Goal: Browse casually: Explore the website without a specific task or goal

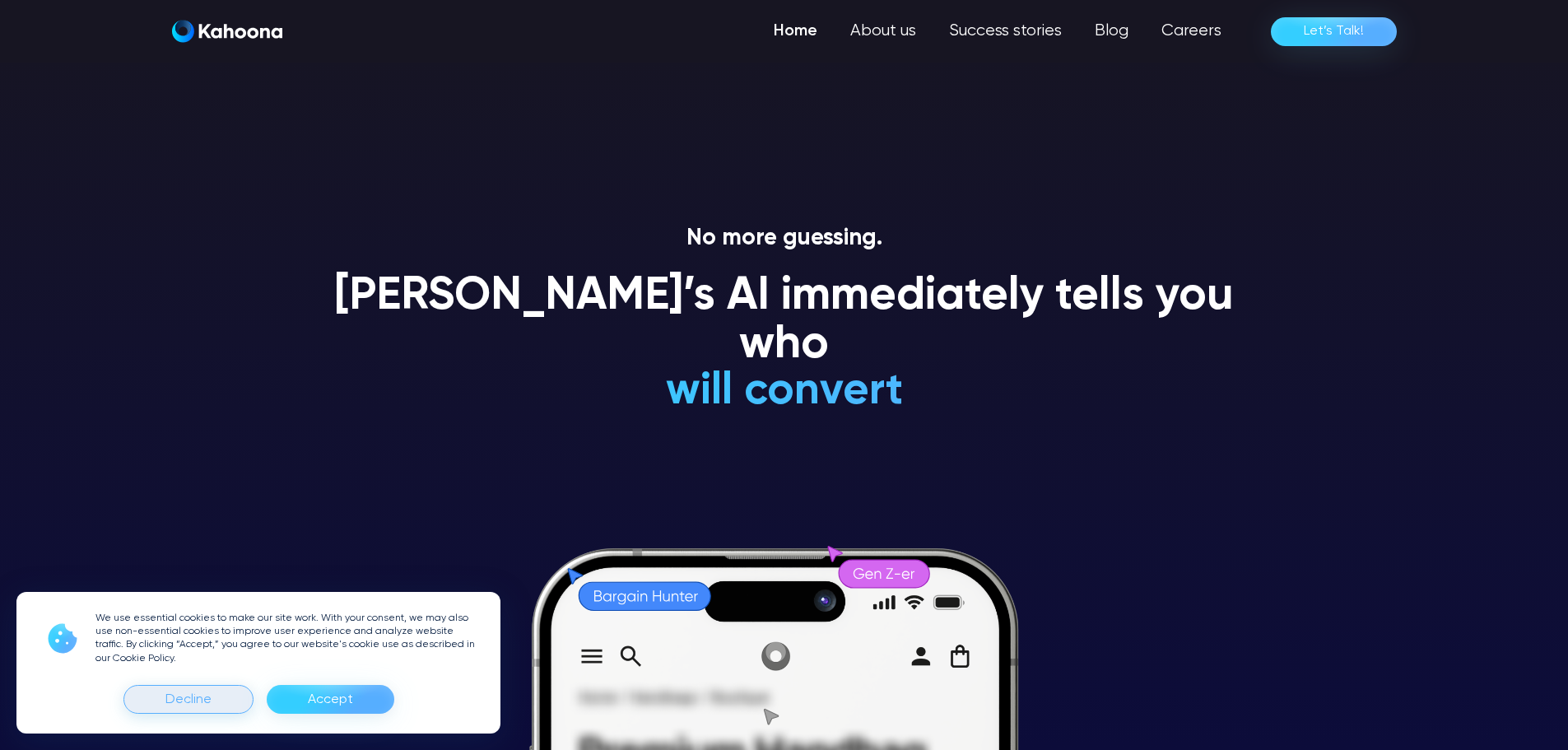
click at [202, 708] on div "Decline" at bounding box center [189, 700] width 46 height 27
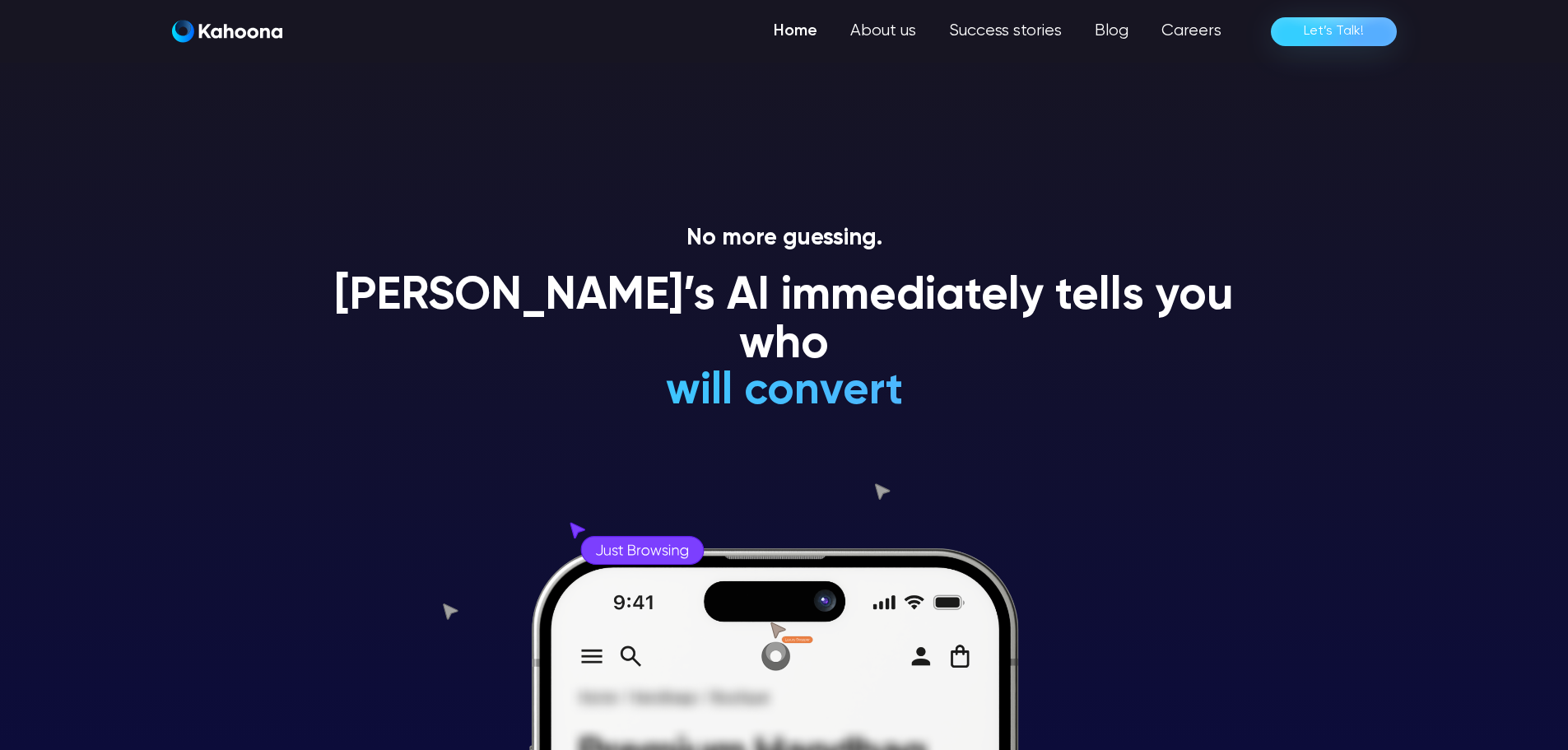
click at [224, 33] on img "home" at bounding box center [227, 31] width 110 height 23
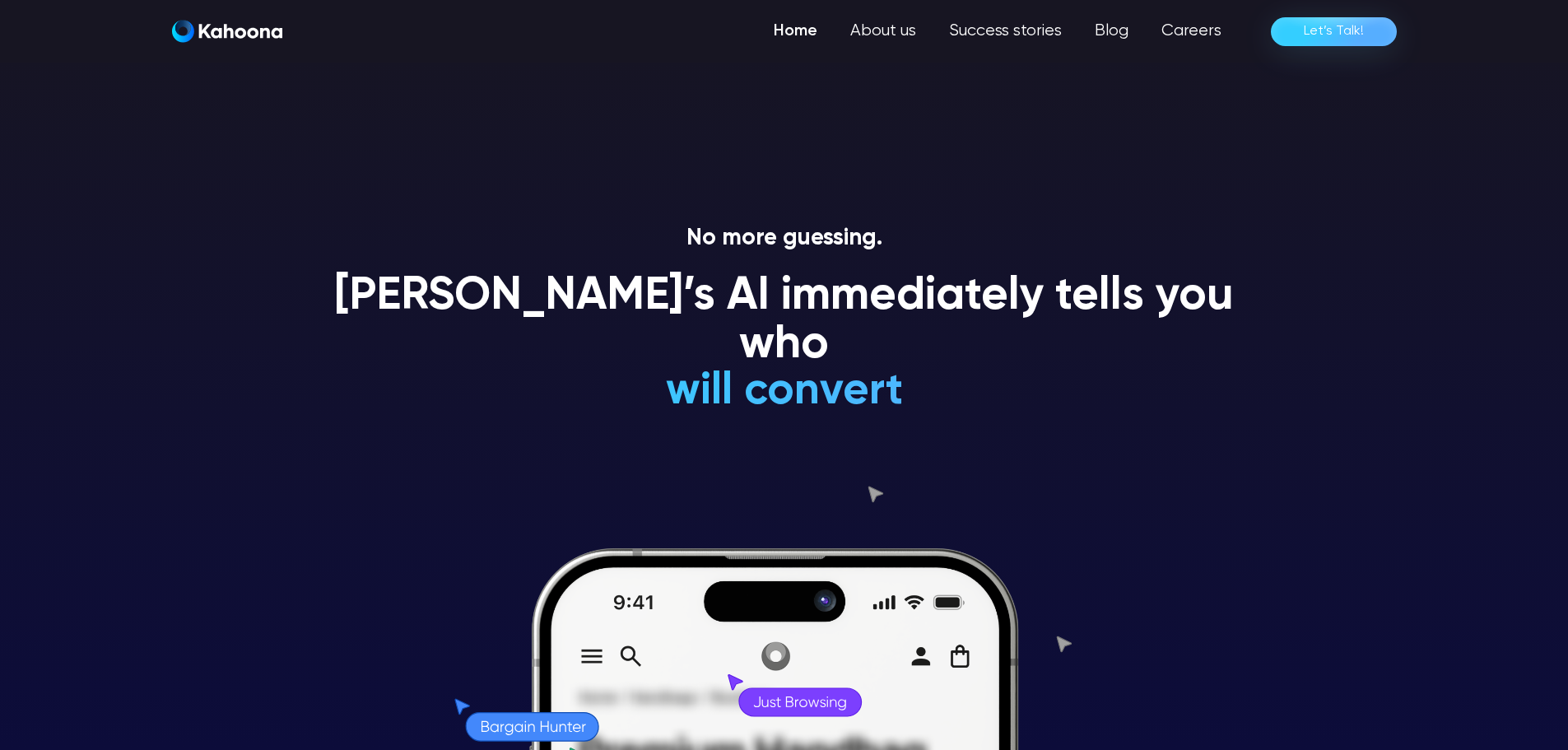
click at [453, 90] on section "No more guessing. [PERSON_NAME]’s AI immediately tells you who will convert wil…" at bounding box center [784, 375] width 1568 height 750
